Goal: Information Seeking & Learning: Find specific fact

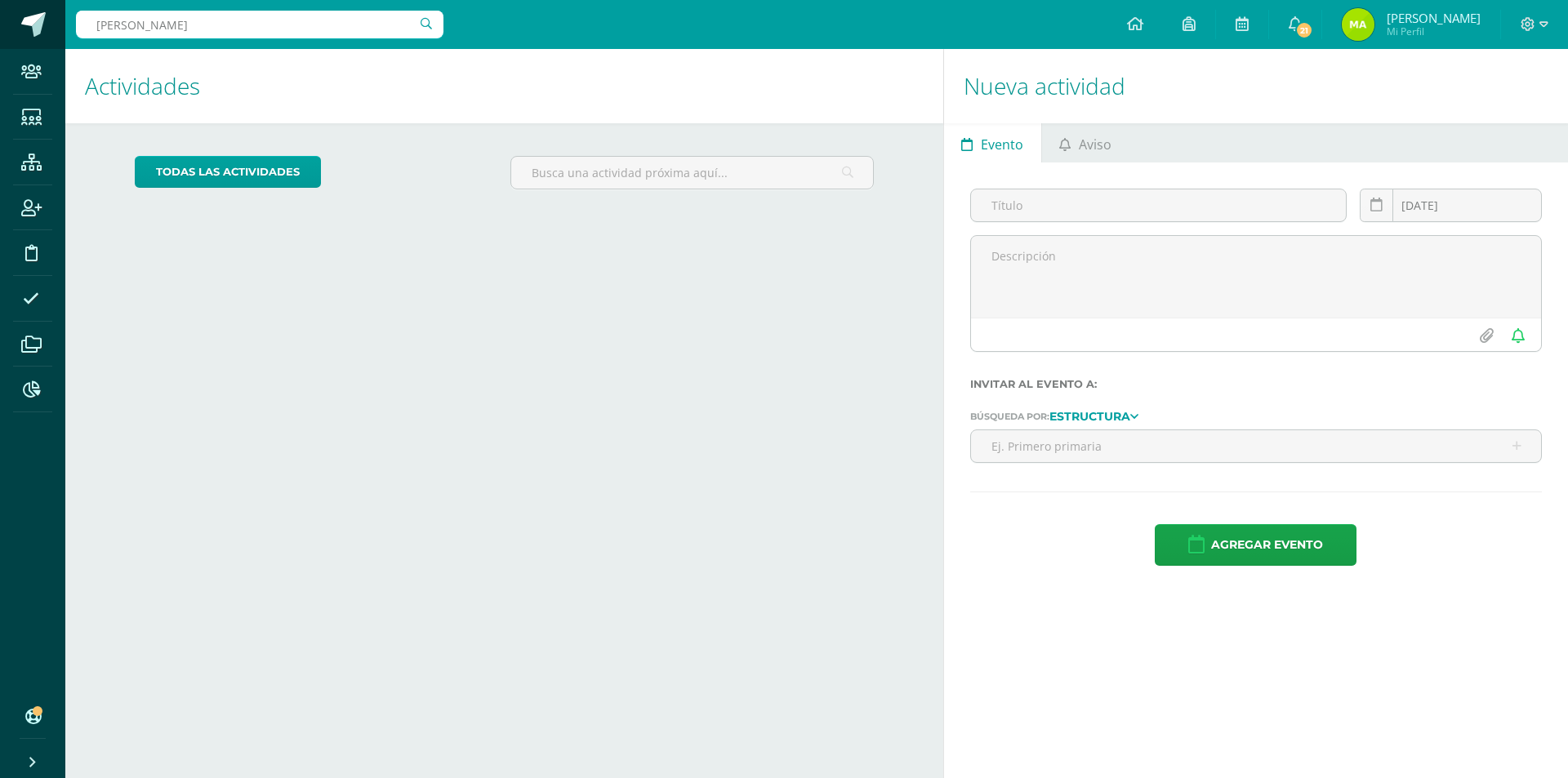
drag, startPoint x: 274, startPoint y: 20, endPoint x: 0, endPoint y: 37, distance: 274.5
click at [0, 37] on body "Hola Mayra Aracely Lemús Duarte, bienvenido a Edoo! Hola Mayra Aracely Lemús Du…" at bounding box center [784, 389] width 1568 height 778
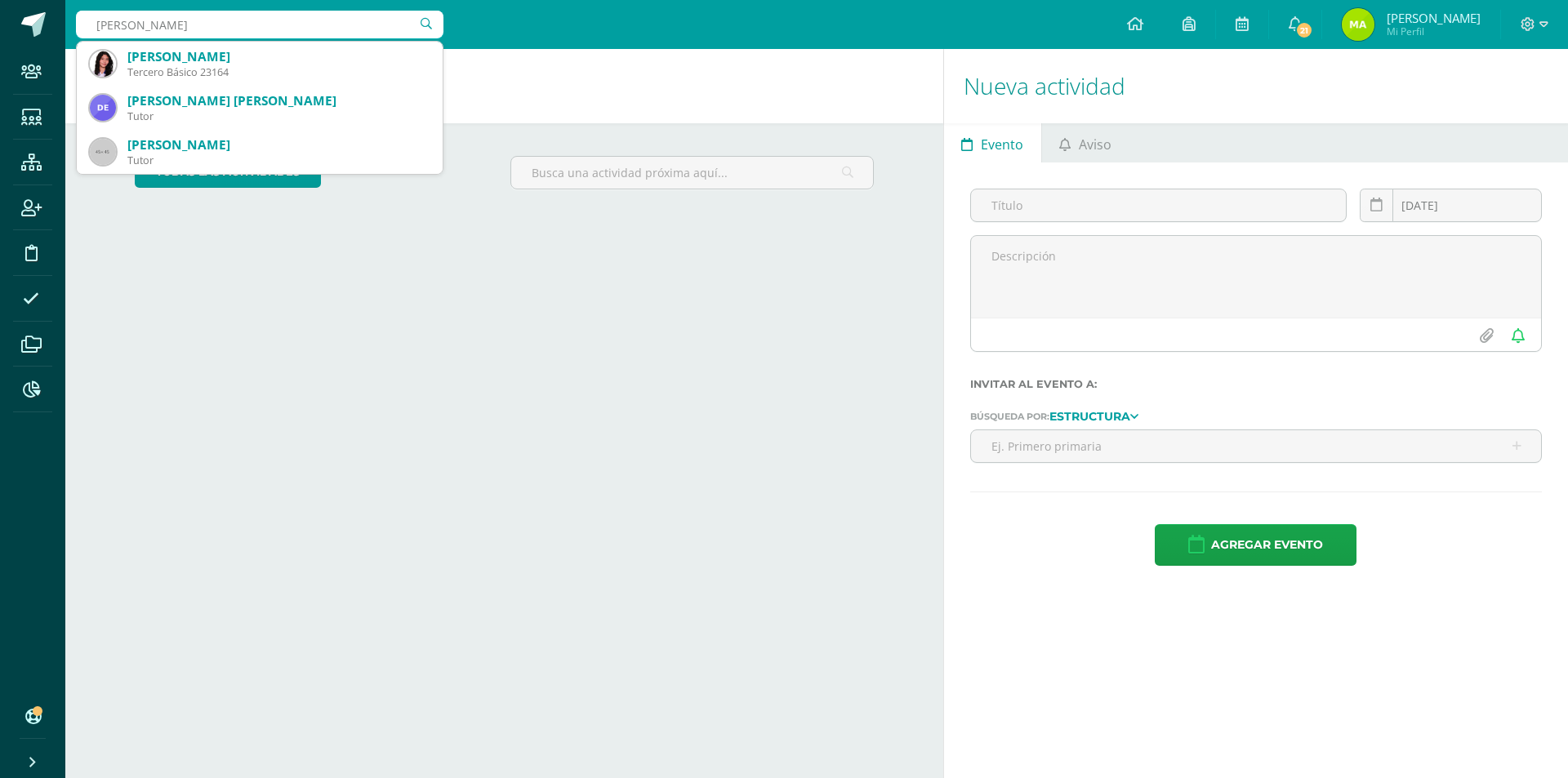
type input "denis kro"
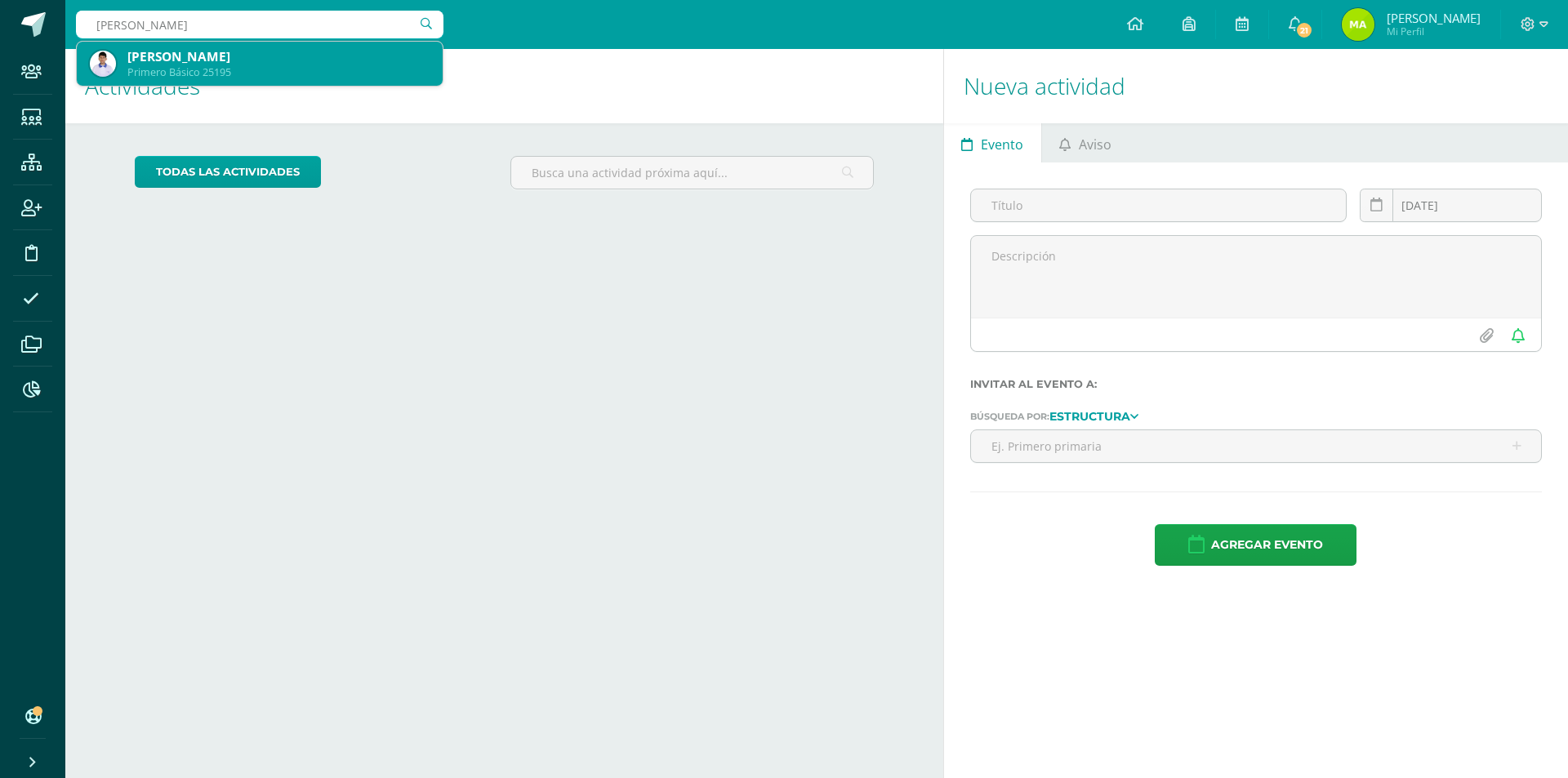
click at [270, 69] on div "Primero Básico 25195" at bounding box center [278, 72] width 302 height 14
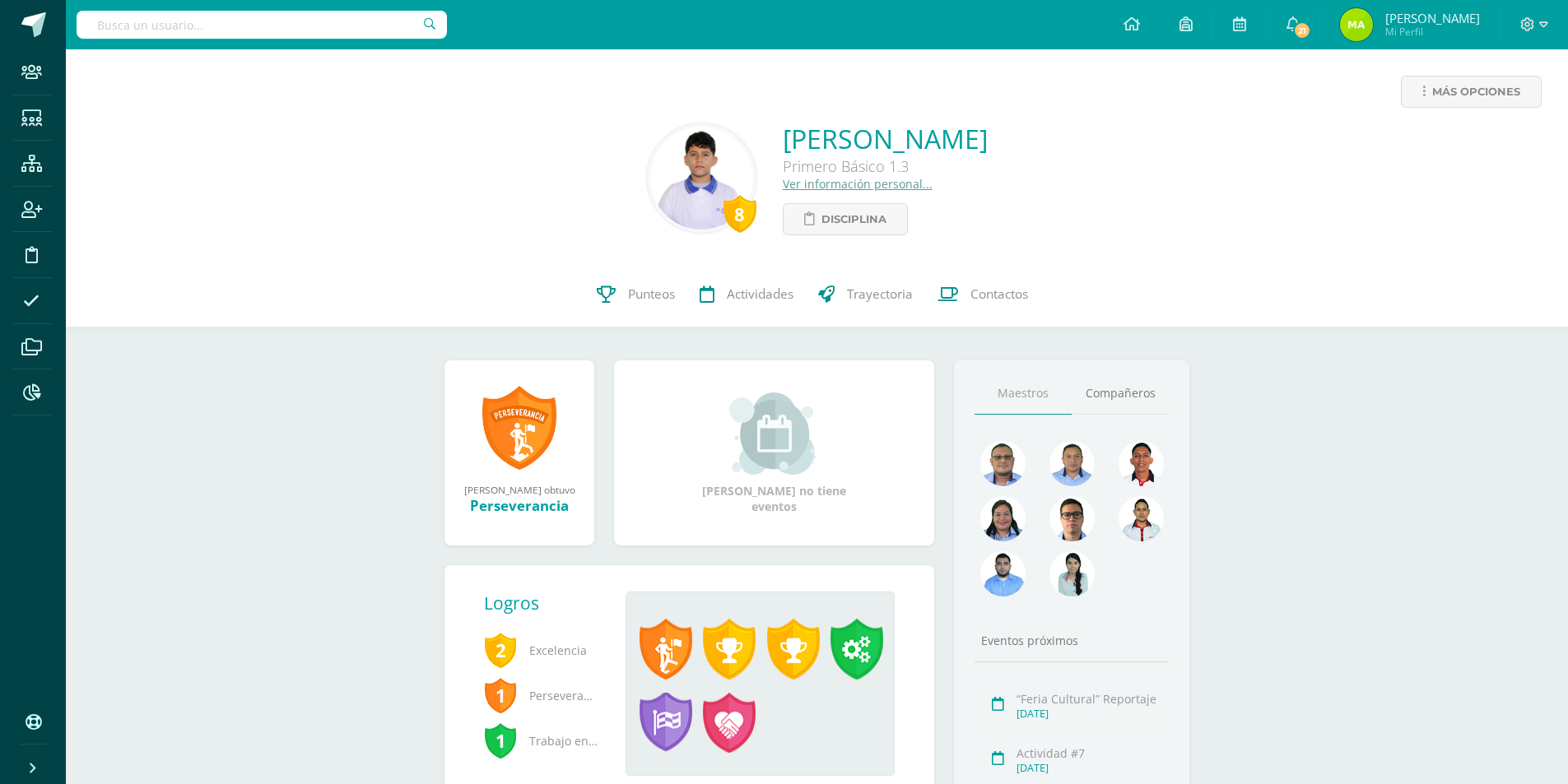
click at [839, 184] on link "Ver información personal..." at bounding box center [857, 184] width 150 height 15
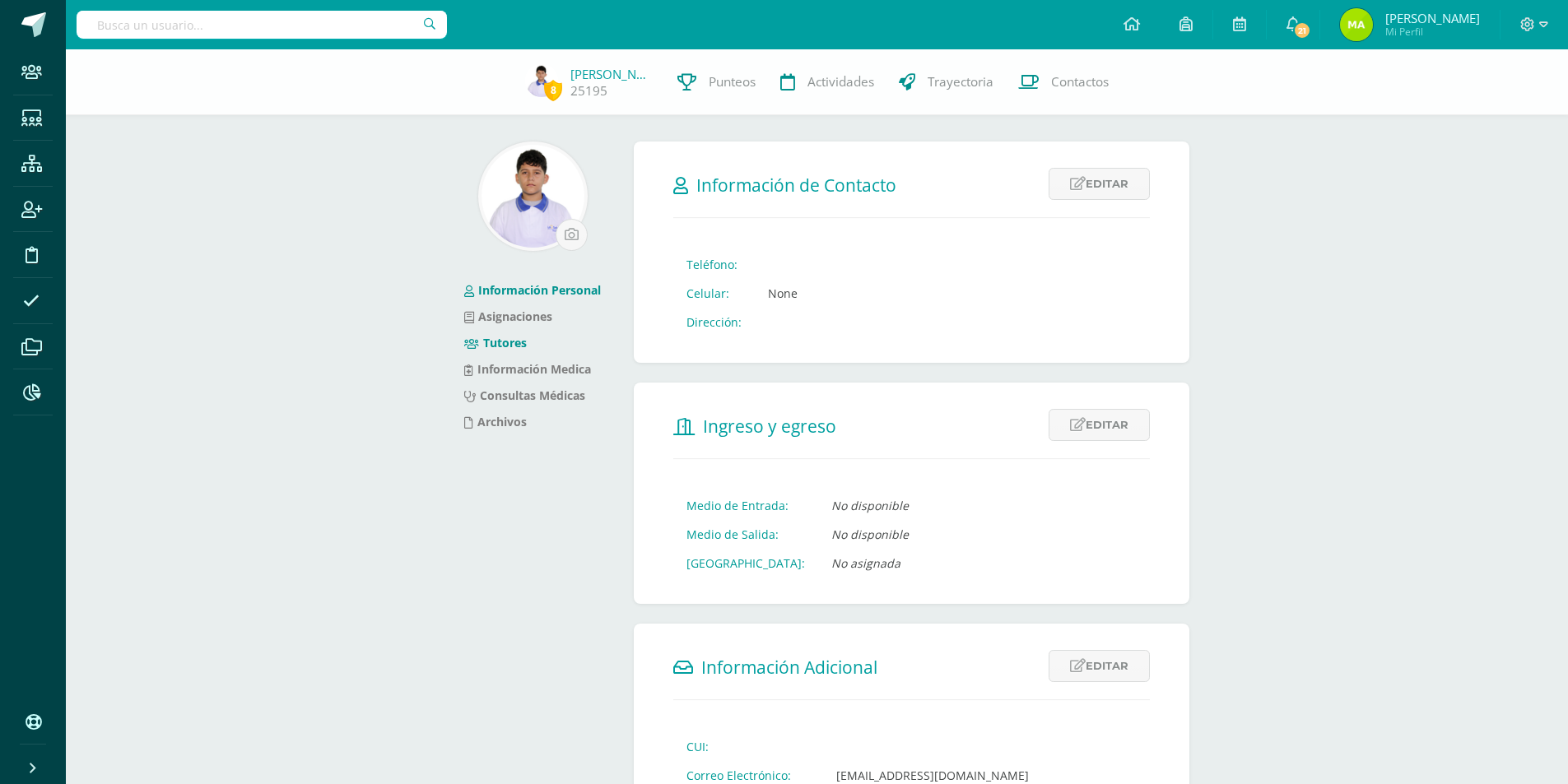
click at [510, 341] on link "Tutores" at bounding box center [495, 343] width 63 height 15
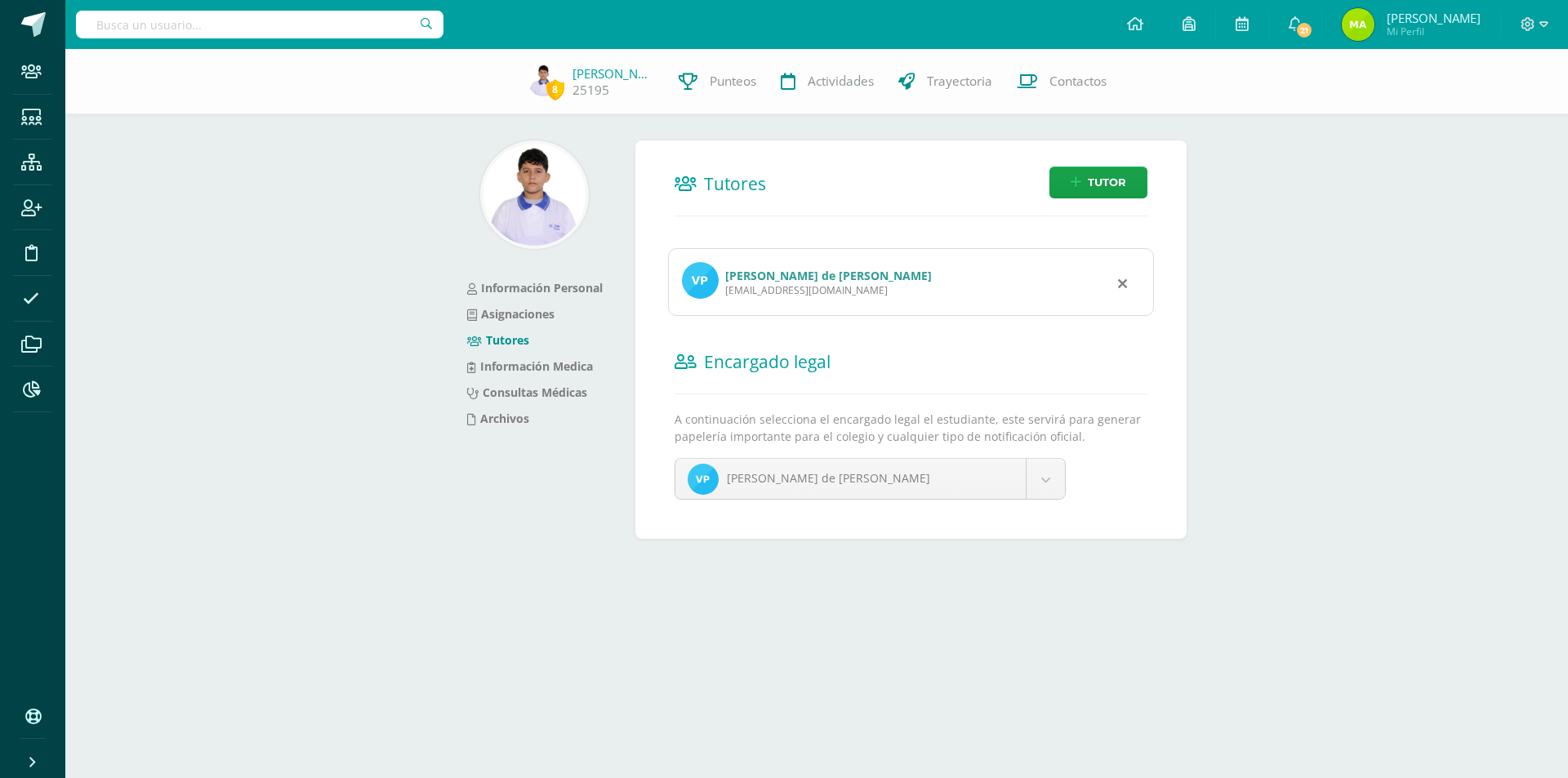
click at [846, 272] on link "Velveth de María Paz Tobias" at bounding box center [828, 276] width 207 height 15
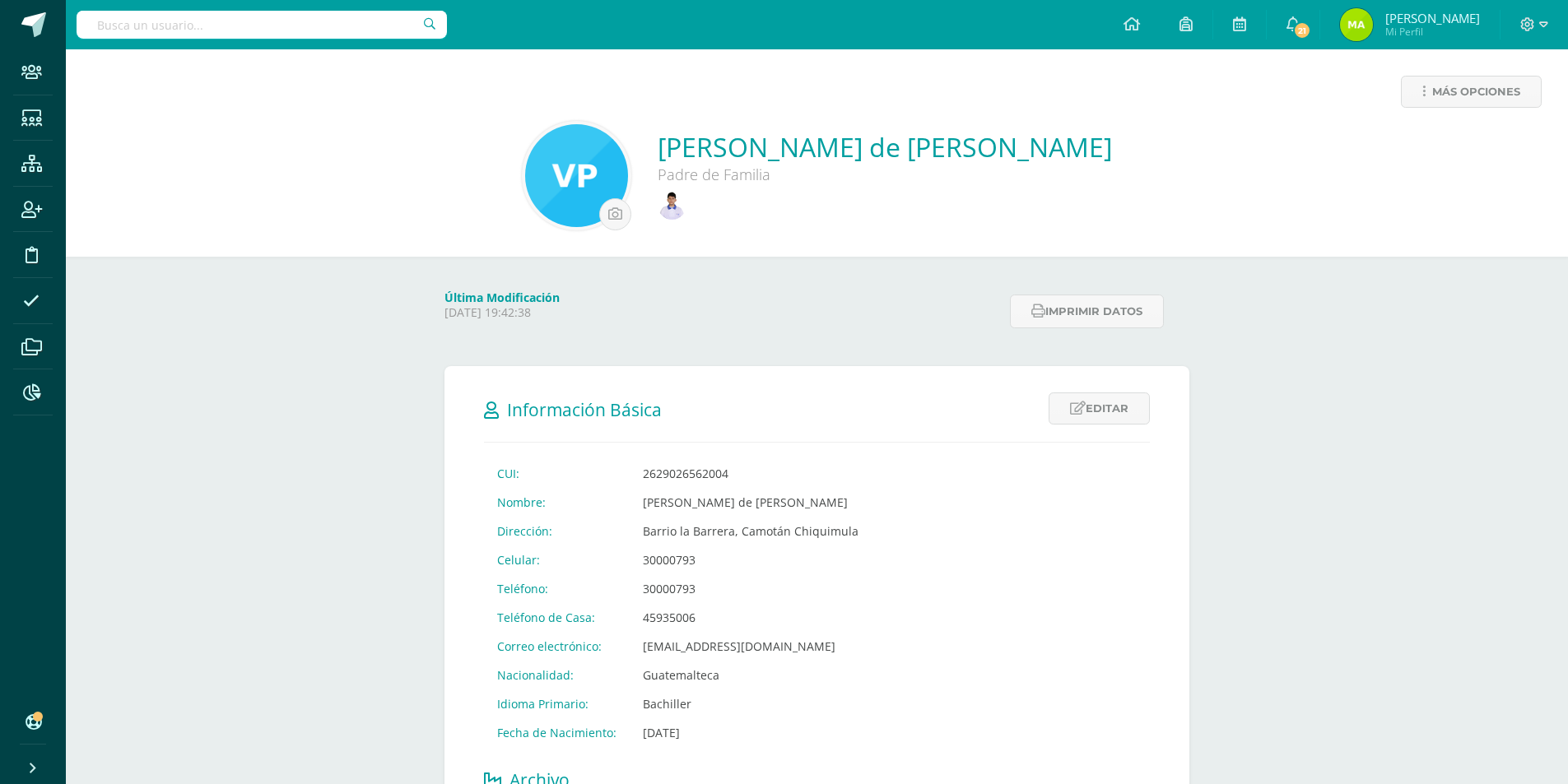
click at [349, 31] on input "text" at bounding box center [262, 24] width 371 height 28
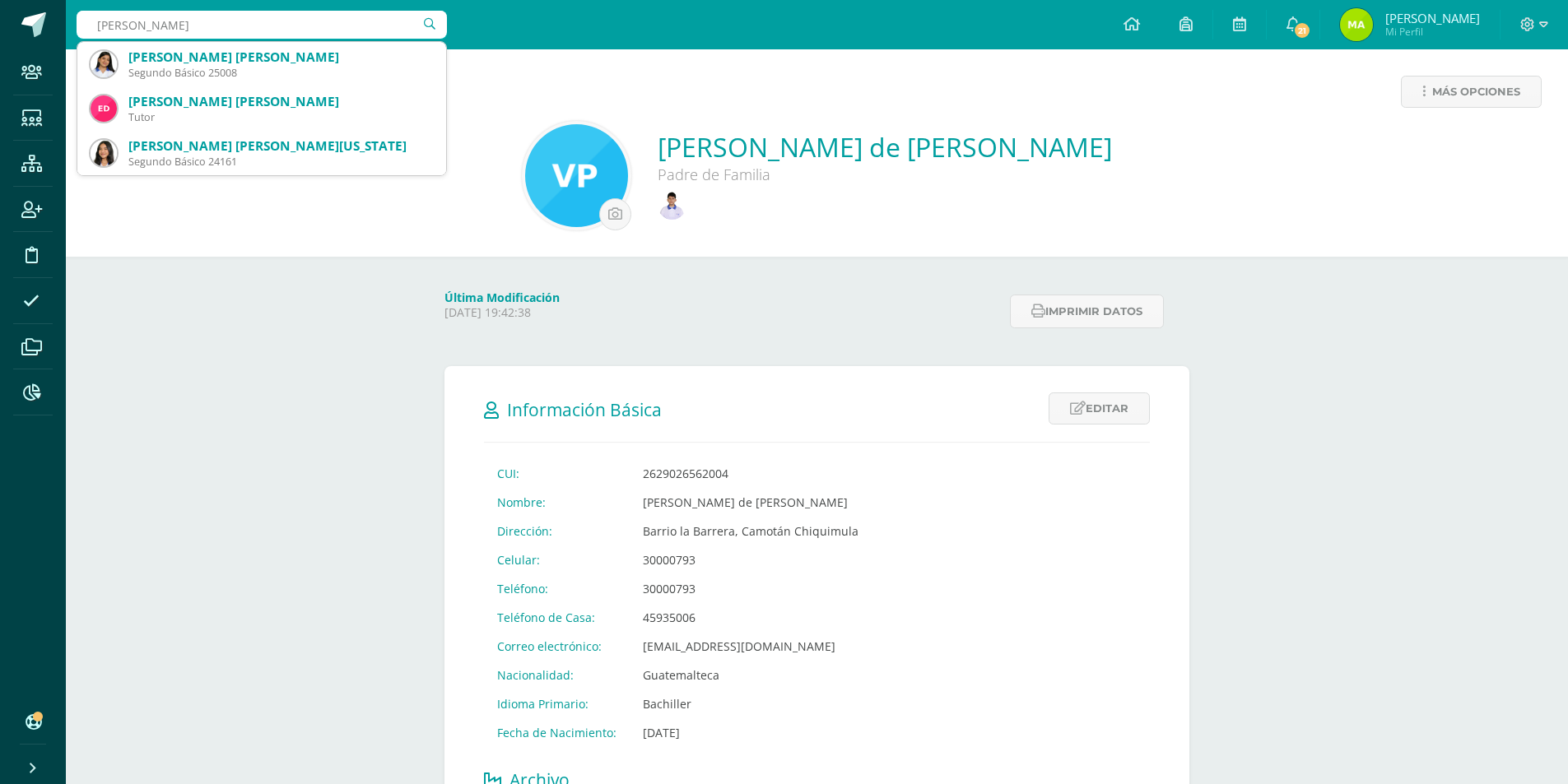
type input "[PERSON_NAME]"
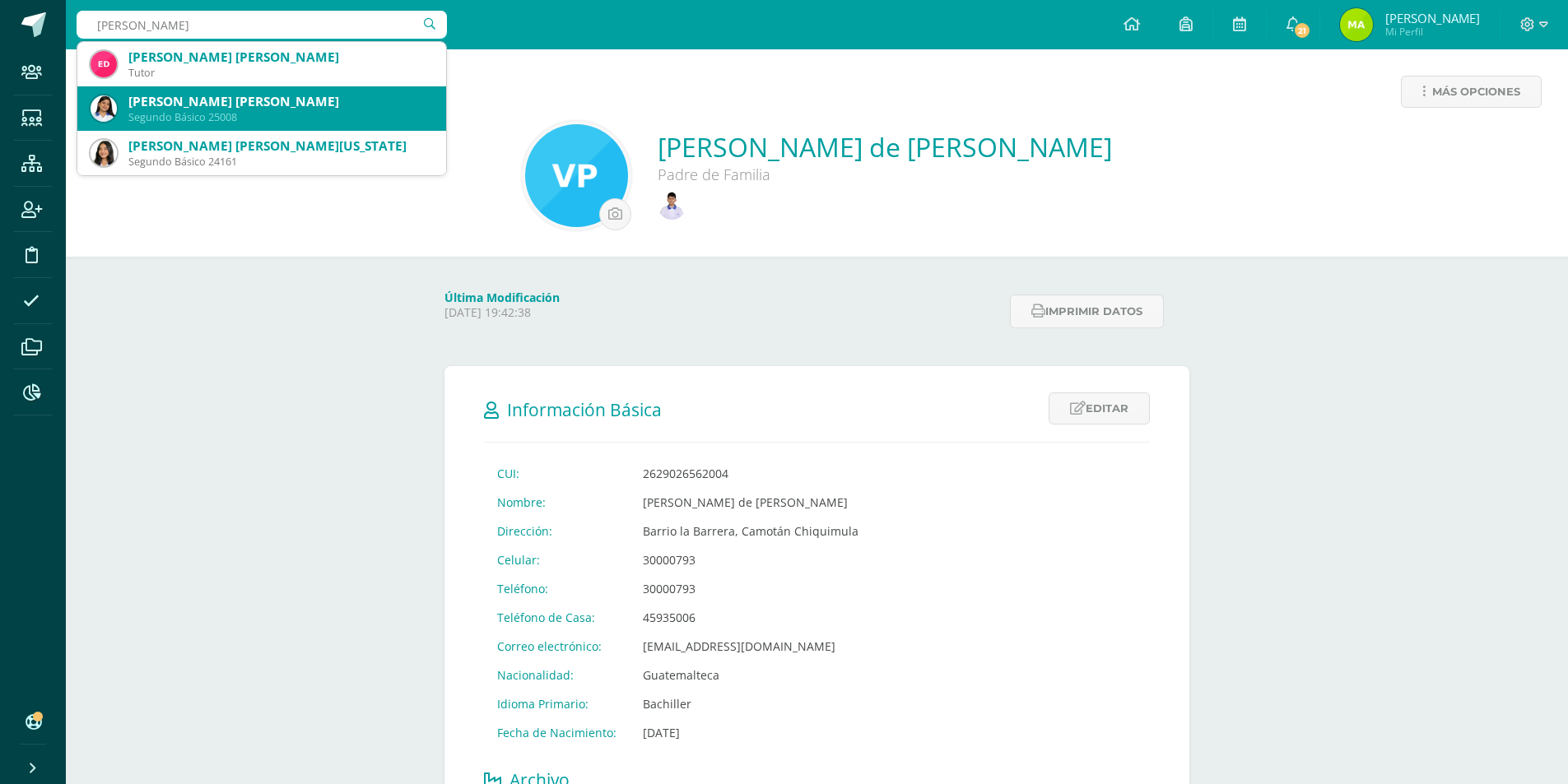
click at [198, 112] on div "Segundo Básico 25008" at bounding box center [280, 118] width 305 height 14
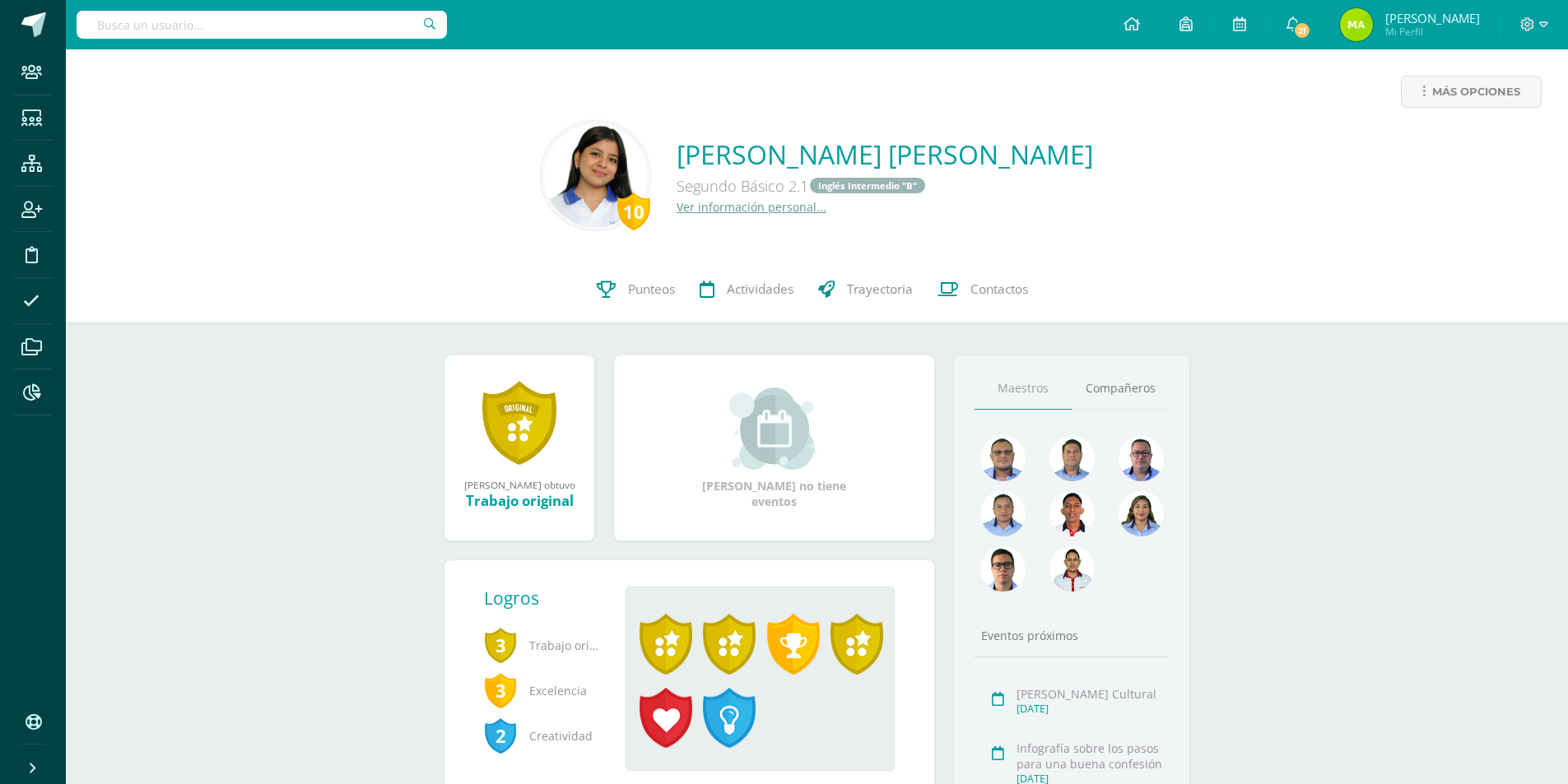
click at [741, 203] on link "Ver información personal..." at bounding box center [751, 207] width 150 height 15
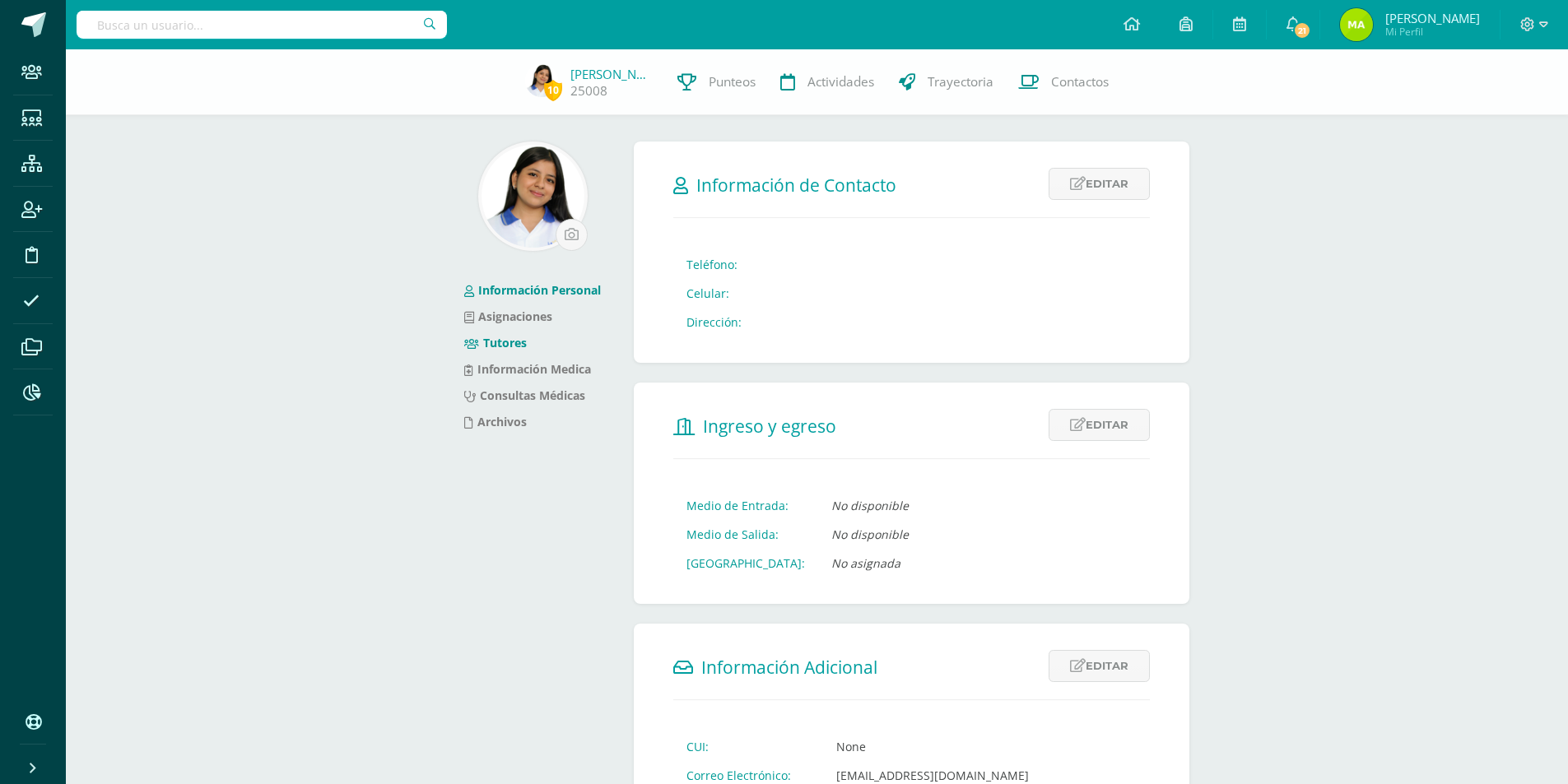
click at [514, 342] on link "Tutores" at bounding box center [495, 343] width 63 height 15
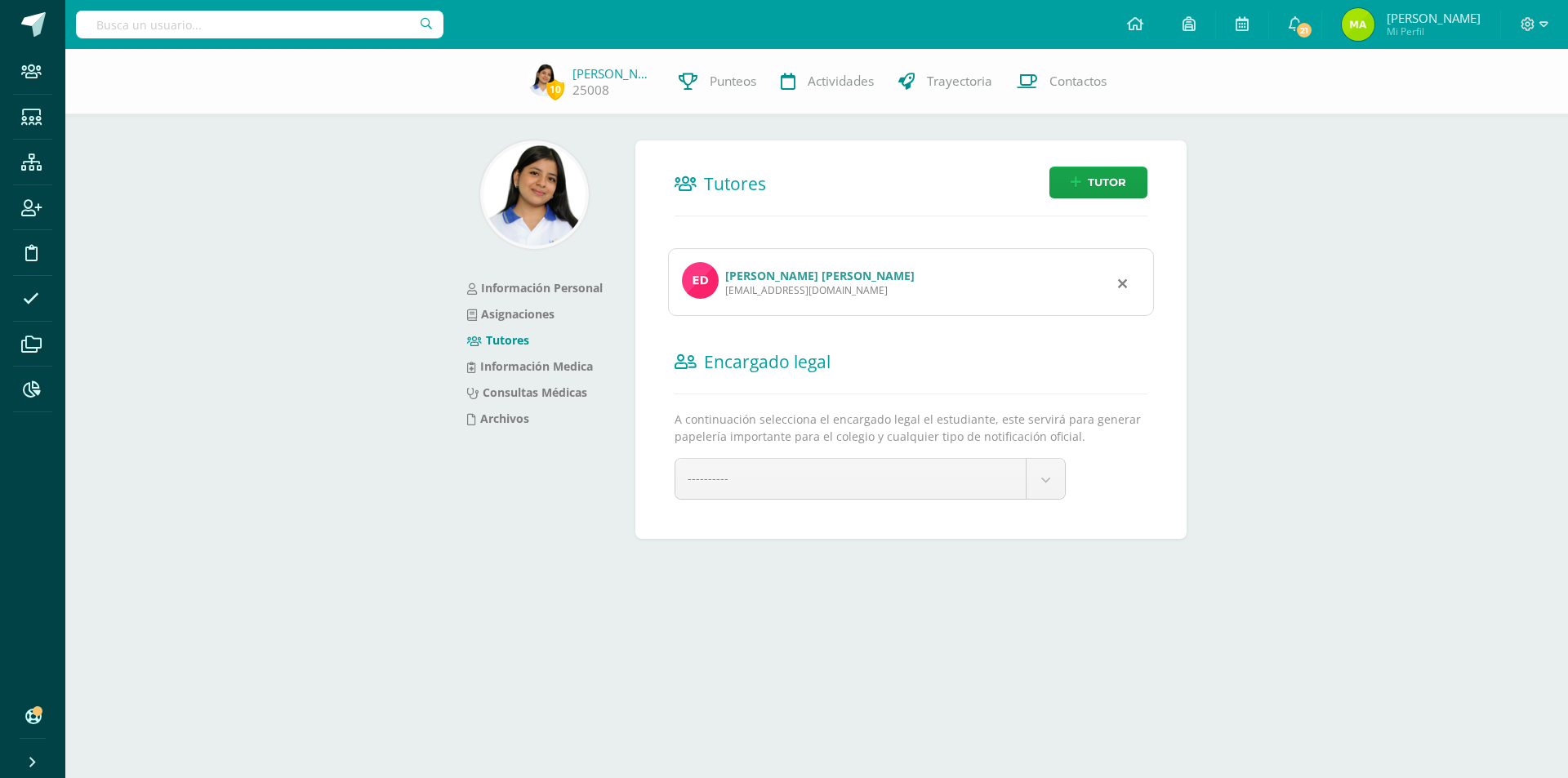
click at [768, 281] on link "[PERSON_NAME] [PERSON_NAME]" at bounding box center [820, 276] width 190 height 15
